Goal: Transaction & Acquisition: Purchase product/service

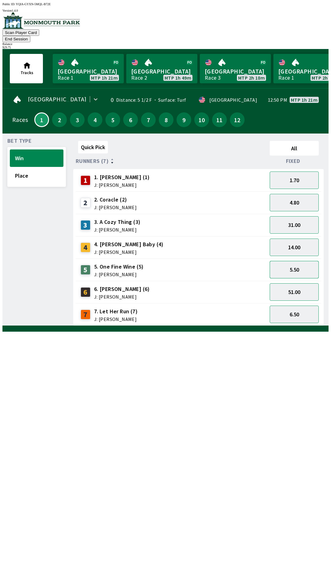
click at [298, 261] on button "5.50" at bounding box center [294, 269] width 49 height 17
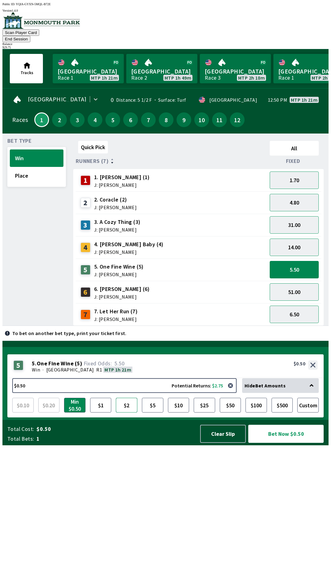
click at [127, 413] on button "$2" at bounding box center [126, 405] width 21 height 15
click at [284, 443] on button "Bet Now $2.00" at bounding box center [285, 434] width 75 height 18
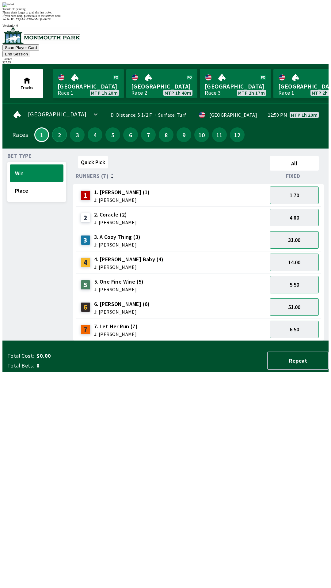
click at [55, 127] on button "2" at bounding box center [59, 134] width 15 height 15
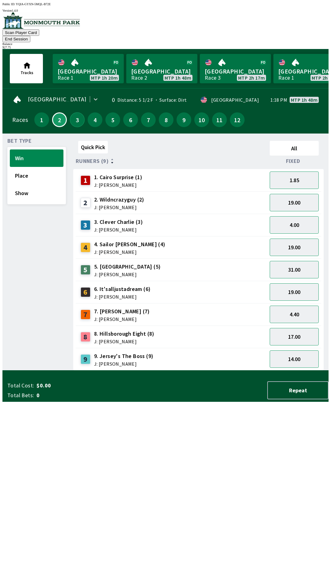
click at [77, 112] on button "3" at bounding box center [77, 119] width 15 height 15
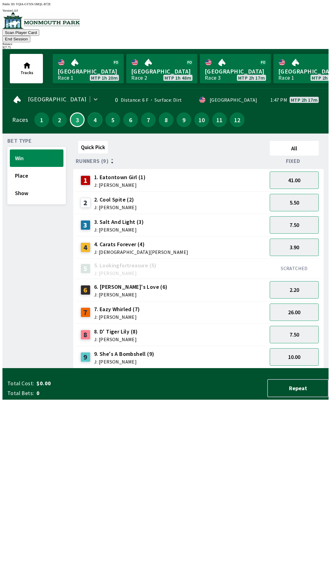
click at [94, 115] on button "4" at bounding box center [95, 119] width 15 height 15
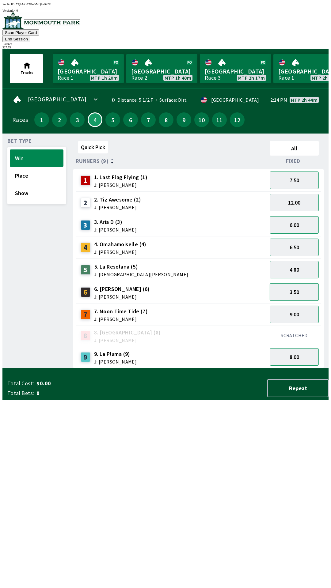
click at [298, 283] on button "3.50" at bounding box center [294, 291] width 49 height 17
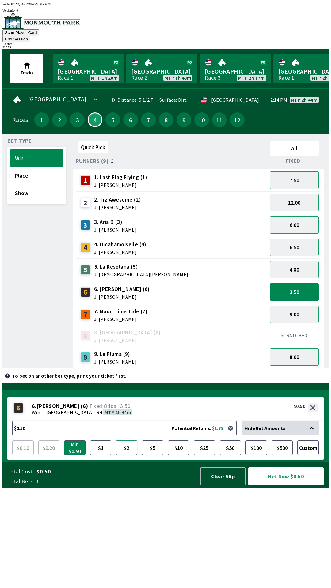
click at [127, 455] on button "$2" at bounding box center [126, 448] width 21 height 15
click at [287, 486] on button "Bet Now $2.00" at bounding box center [285, 477] width 75 height 18
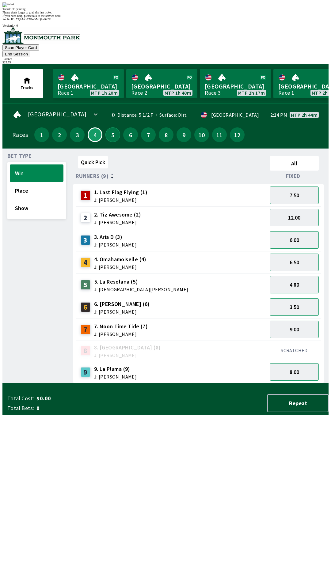
click at [110, 127] on button "5" at bounding box center [112, 134] width 15 height 15
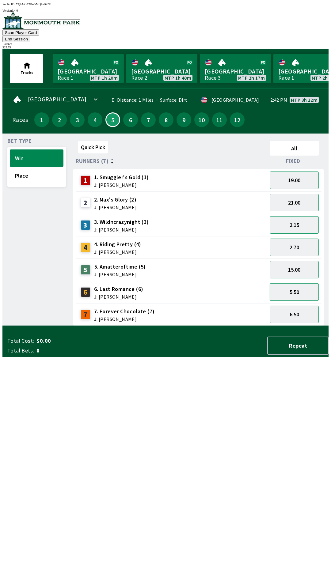
click at [299, 283] on button "5.50" at bounding box center [294, 291] width 49 height 17
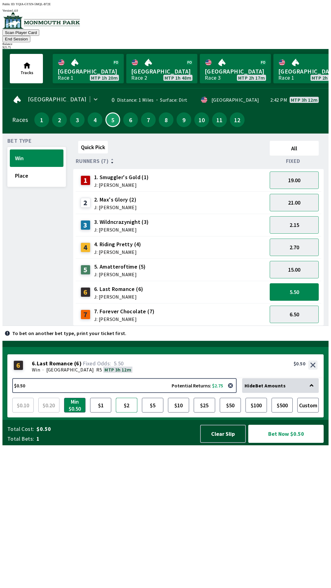
click at [126, 413] on button "$2" at bounding box center [126, 405] width 21 height 15
click at [281, 443] on button "Bet Now $2.00" at bounding box center [285, 434] width 75 height 18
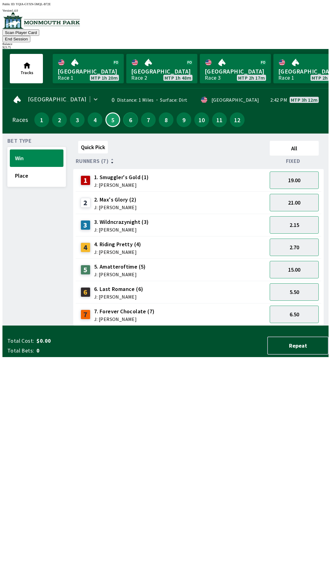
click at [129, 116] on button "6" at bounding box center [130, 119] width 15 height 15
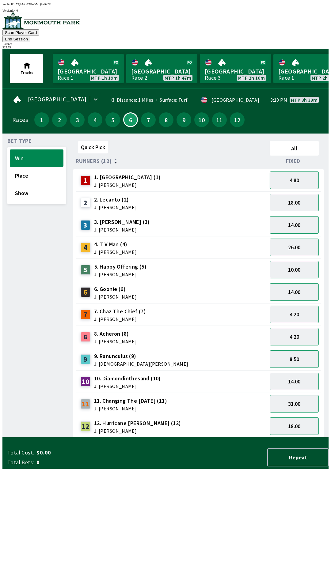
click at [294, 173] on button "4.80" at bounding box center [294, 180] width 49 height 17
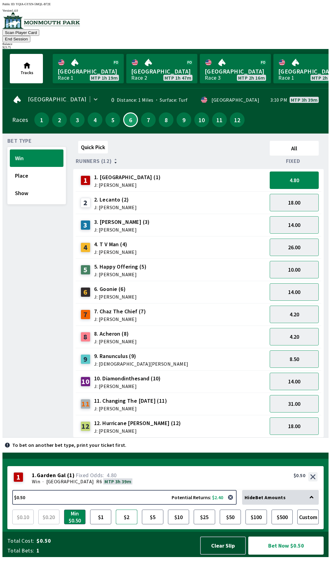
click at [127, 525] on button "$2" at bounding box center [126, 517] width 21 height 15
click at [279, 555] on button "Bet Now $2.00" at bounding box center [285, 546] width 75 height 18
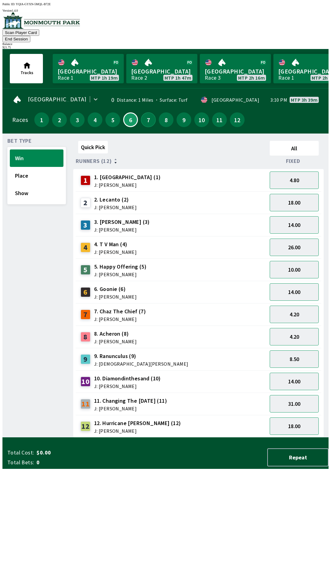
click at [146, 112] on button "7" at bounding box center [148, 119] width 15 height 15
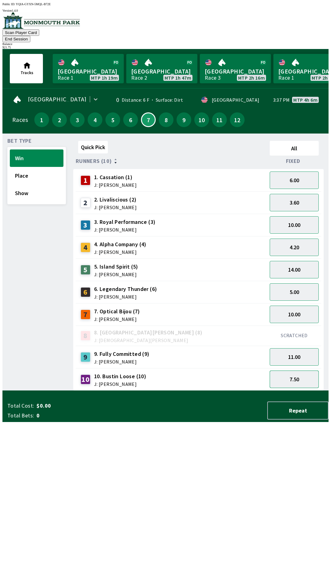
click at [298, 371] on button "7.50" at bounding box center [294, 379] width 49 height 17
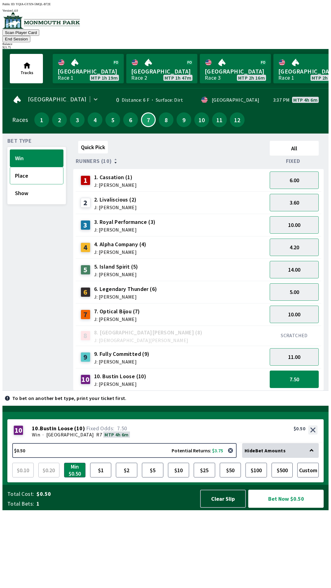
click at [44, 170] on button "Place" at bounding box center [37, 175] width 54 height 17
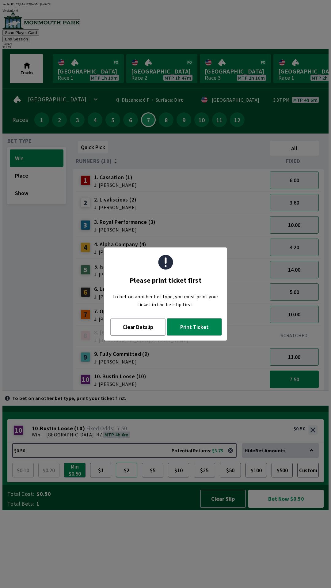
click at [129, 478] on button "$2" at bounding box center [126, 470] width 21 height 15
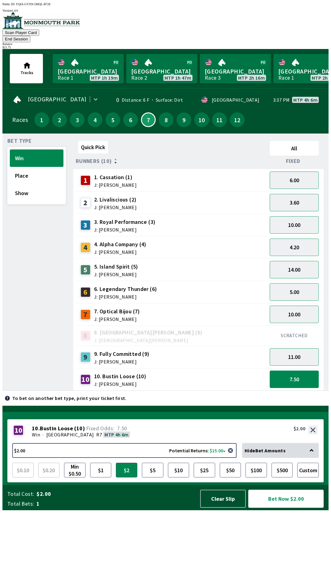
click at [286, 508] on button "Bet Now $2.00" at bounding box center [285, 499] width 75 height 18
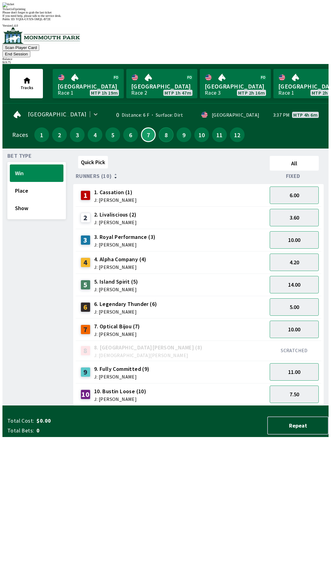
click at [166, 127] on button "8" at bounding box center [166, 134] width 15 height 15
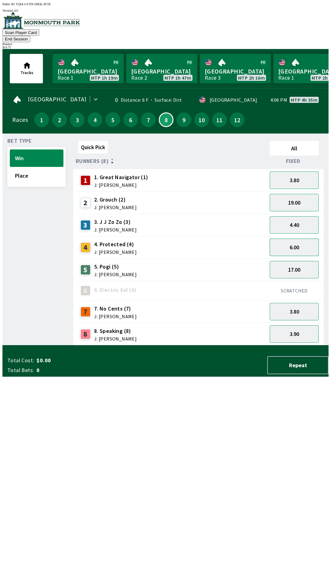
click at [295, 240] on button "6.00" at bounding box center [294, 247] width 49 height 17
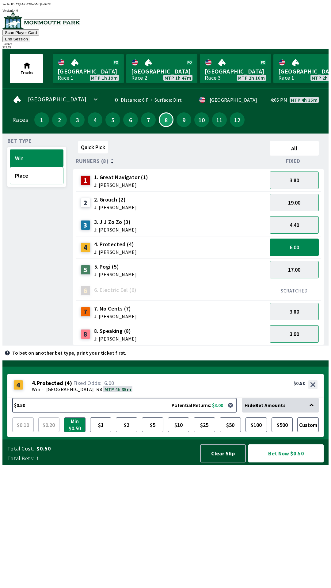
click at [44, 167] on button "Place" at bounding box center [37, 175] width 54 height 17
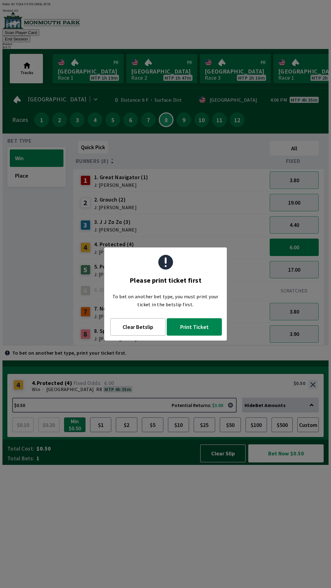
click at [195, 327] on button "Print Ticket" at bounding box center [194, 326] width 55 height 17
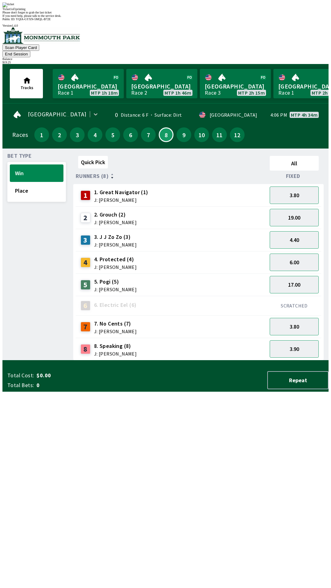
click at [179, 119] on div "[GEOGRAPHIC_DATA] 0 Distance: 6 F Surface: Dirt · USA 4:06 PM MTP 4h 34m Races …" at bounding box center [167, 127] width 321 height 43
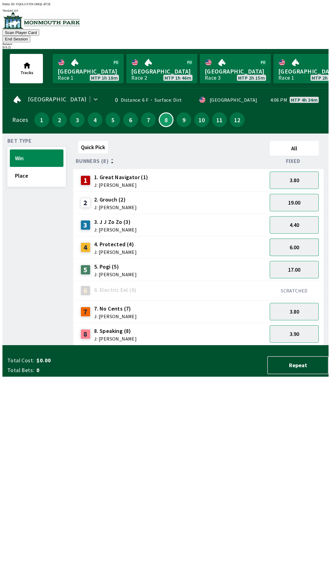
click at [299, 239] on button "6.00" at bounding box center [294, 247] width 49 height 17
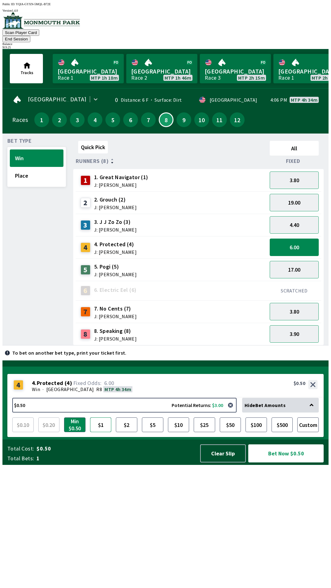
click at [104, 432] on button "$1" at bounding box center [100, 425] width 21 height 15
click at [280, 463] on button "Bet Now $1.00" at bounding box center [285, 454] width 75 height 18
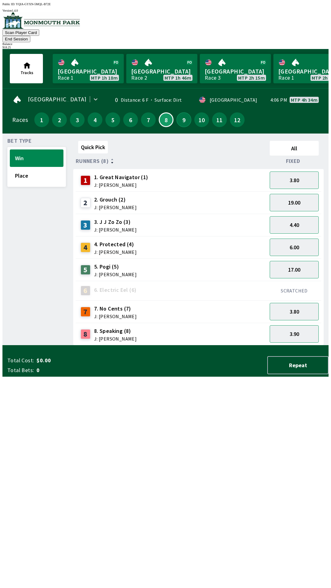
click at [183, 115] on button "9" at bounding box center [183, 119] width 15 height 15
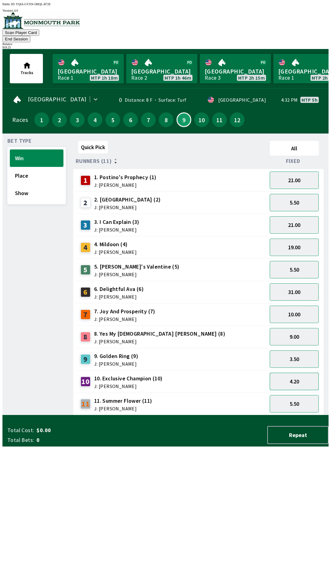
click at [299, 373] on button "4.20" at bounding box center [294, 381] width 49 height 17
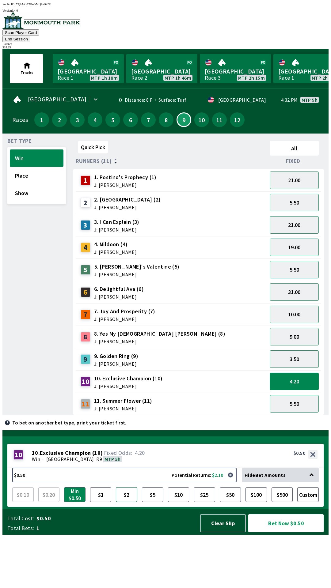
click at [128, 502] on button "$2" at bounding box center [126, 495] width 21 height 15
click at [283, 533] on button "Bet Now $2.00" at bounding box center [285, 523] width 75 height 18
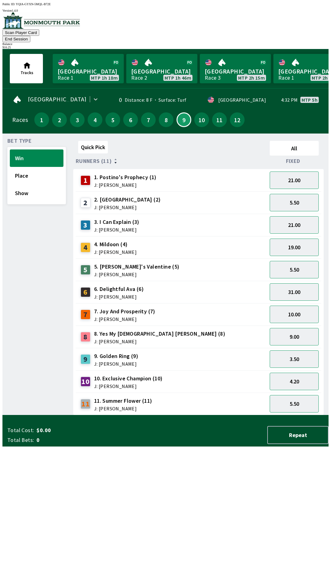
click at [194, 118] on div "10" at bounding box center [202, 120] width 18 height 18
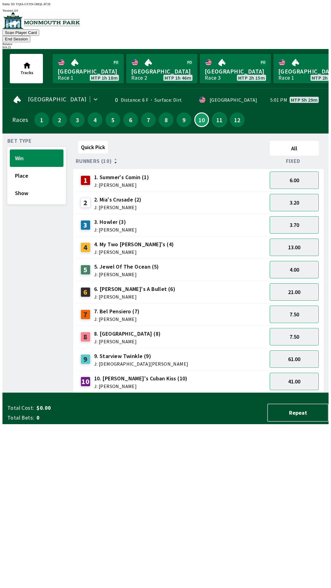
click at [213, 115] on button "11" at bounding box center [219, 119] width 15 height 15
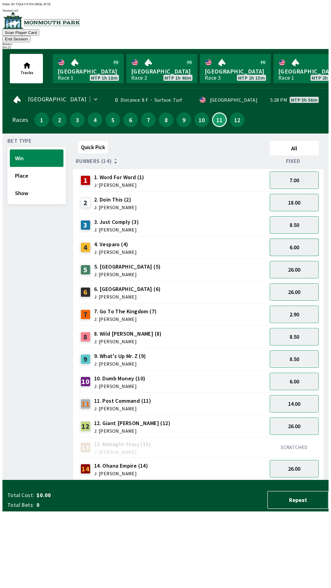
click at [294, 241] on button "6.00" at bounding box center [294, 247] width 49 height 17
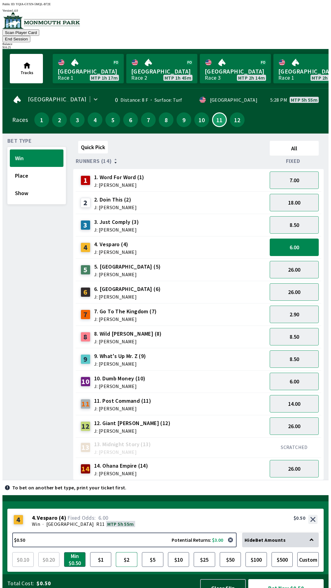
click at [131, 552] on button "$2" at bounding box center [126, 559] width 21 height 15
click at [278, 579] on button "Bet Now $2.00" at bounding box center [285, 588] width 75 height 18
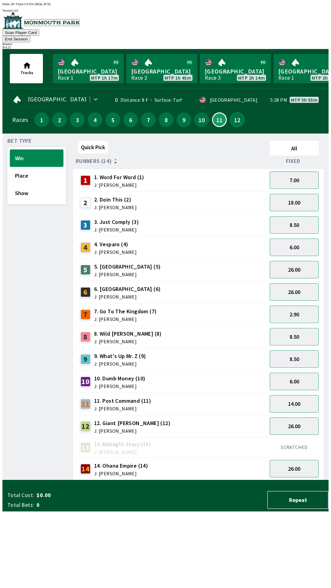
click at [235, 112] on button "12" at bounding box center [237, 119] width 15 height 15
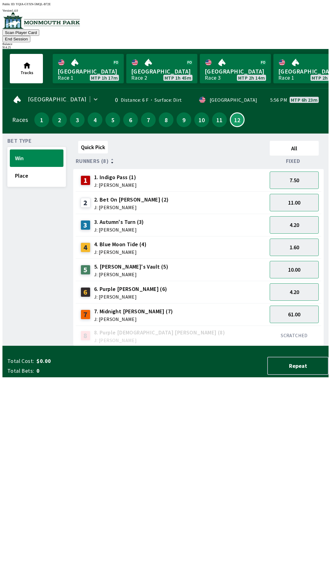
click at [30, 36] on button "End Session" at bounding box center [16, 39] width 28 height 6
